Goal: Transaction & Acquisition: Download file/media

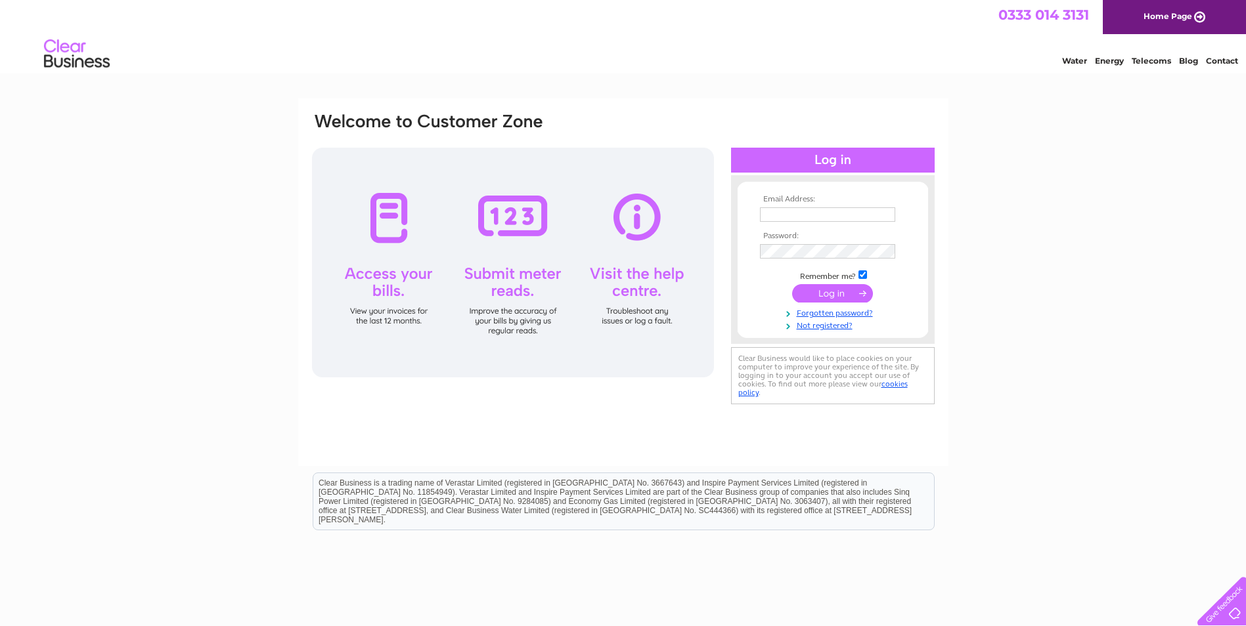
type input "sam.hop@talktalk.net"
click at [817, 294] on input "submit" at bounding box center [832, 293] width 81 height 18
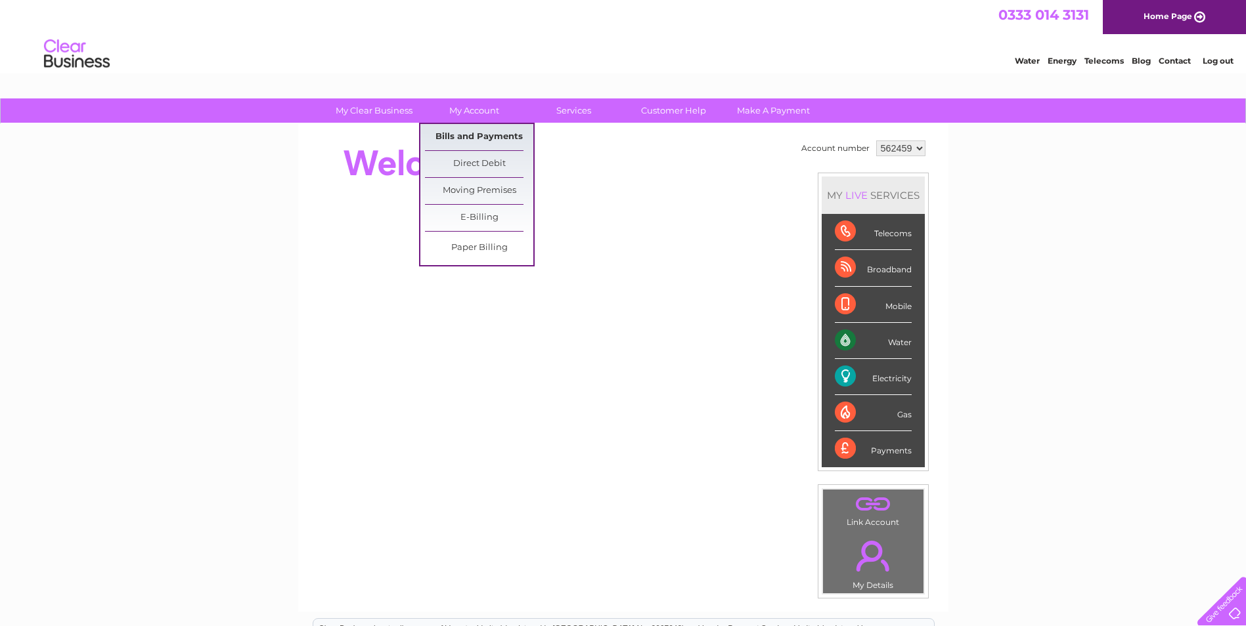
click at [467, 135] on link "Bills and Payments" at bounding box center [479, 137] width 108 height 26
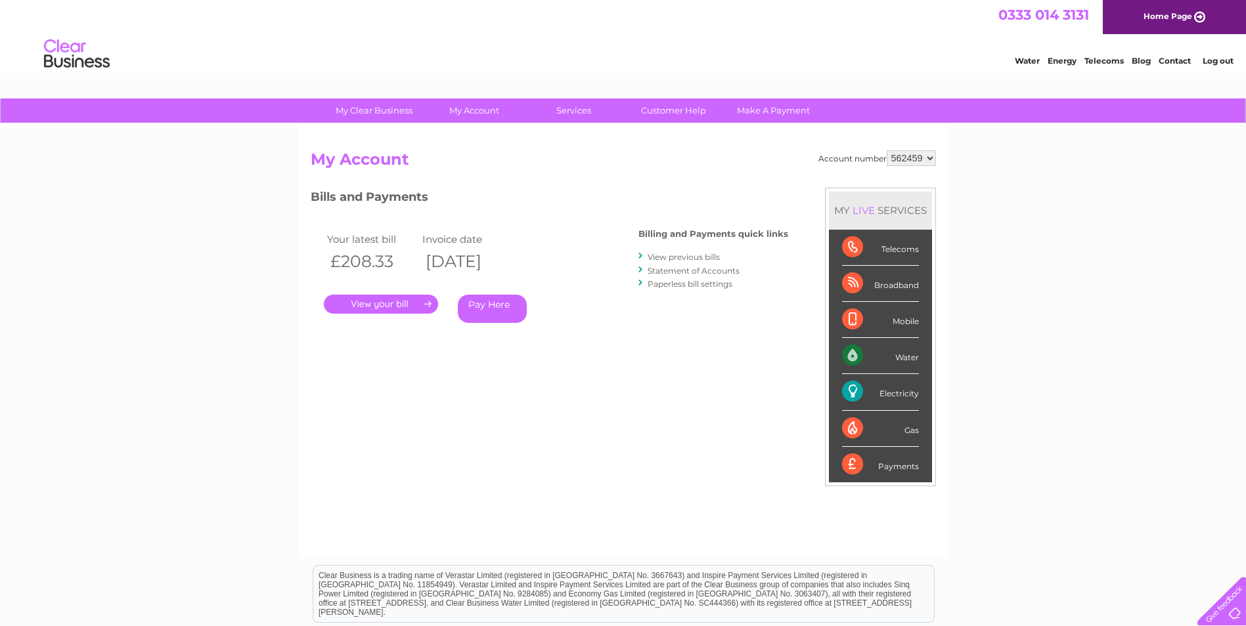
click at [659, 259] on link "View previous bills" at bounding box center [683, 257] width 72 height 10
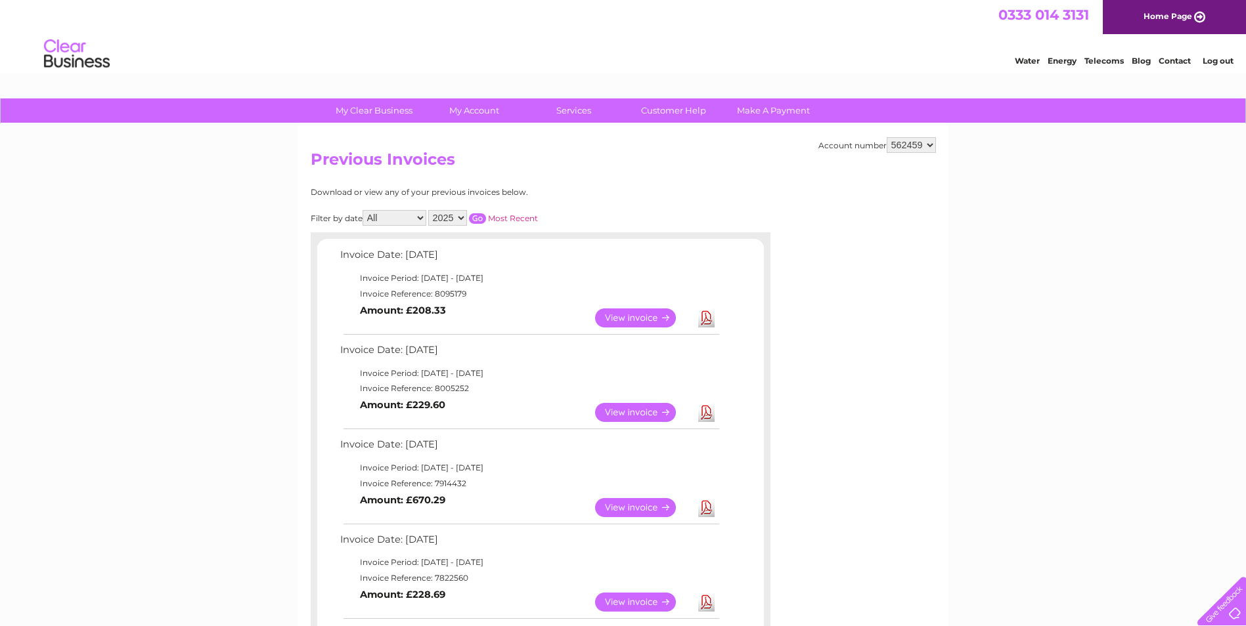
click at [701, 320] on link "Download" at bounding box center [706, 318] width 16 height 19
